Goal: Check status

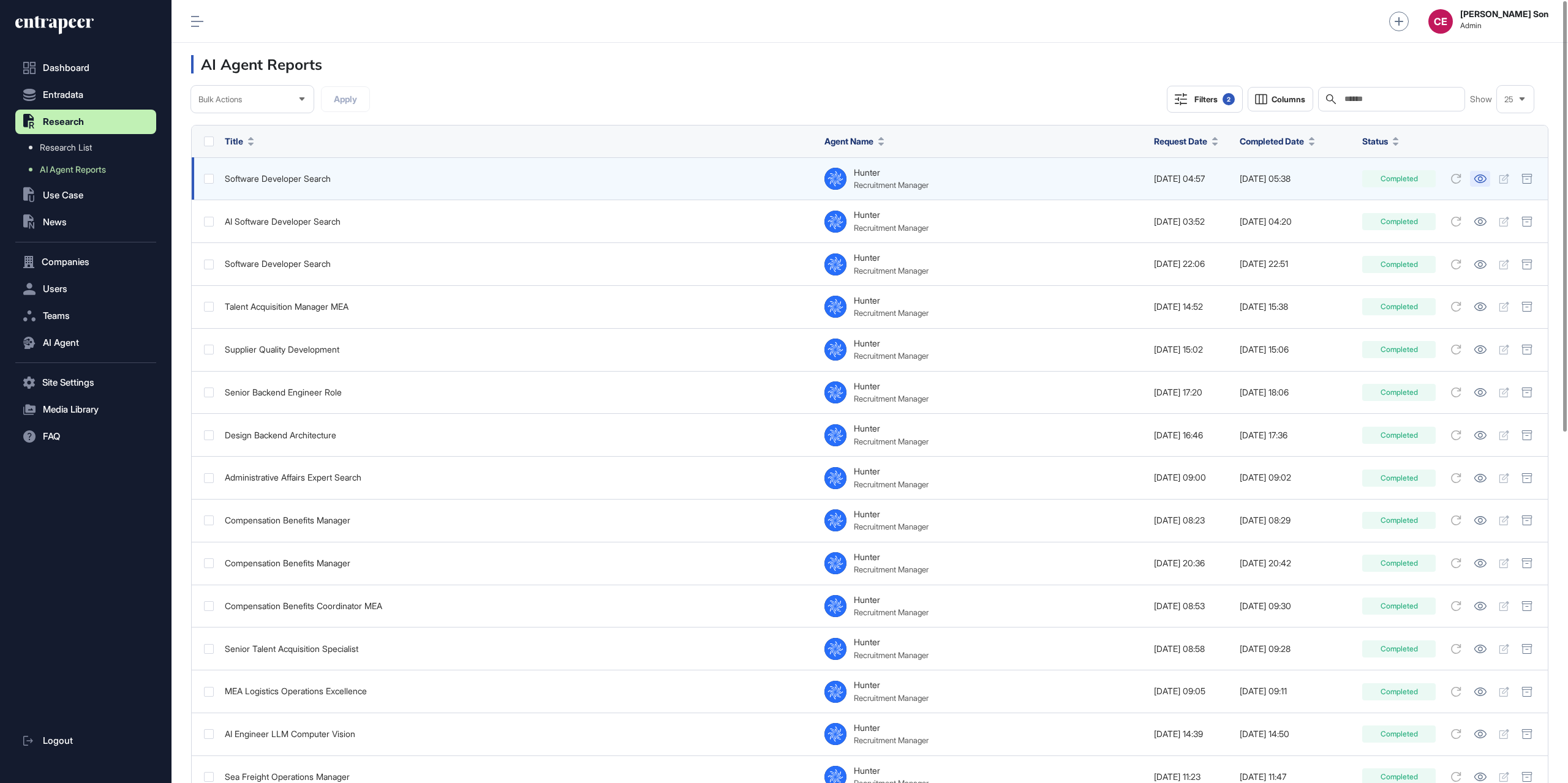
scroll to position [1, 1]
click at [1474, 178] on icon at bounding box center [1480, 178] width 13 height 8
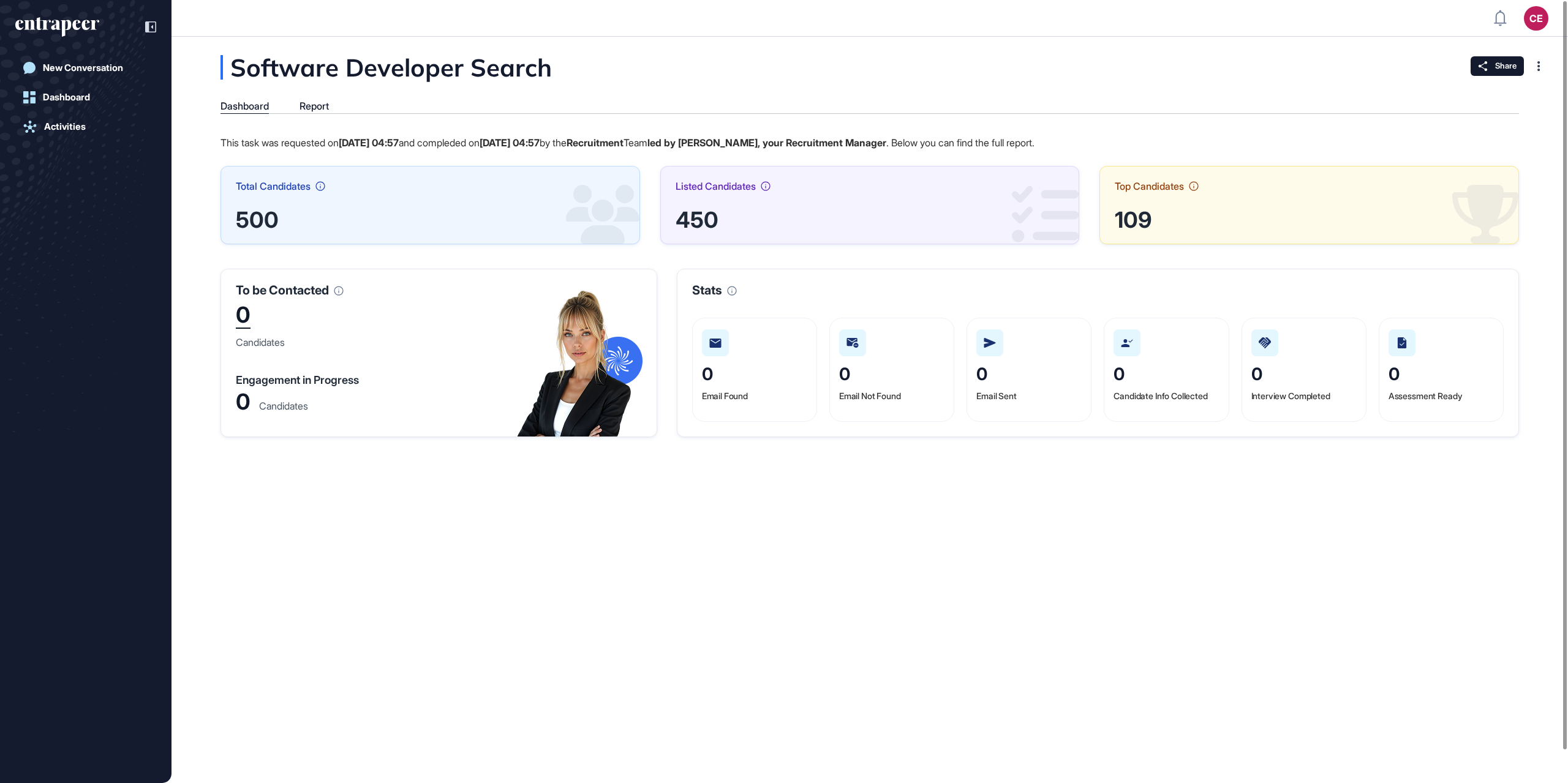
click at [642, 692] on div "Software Developer Search Dashboard Report This task was requested on [DATE] 04…" at bounding box center [869, 410] width 1397 height 746
click at [527, 538] on div "Software Developer Search Dashboard Report This task was requested on [DATE] 04…" at bounding box center [869, 410] width 1397 height 746
